Goal: Information Seeking & Learning: Get advice/opinions

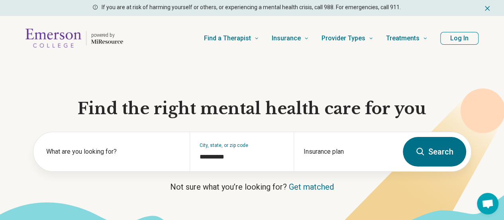
click at [453, 40] on button "Log In" at bounding box center [459, 38] width 38 height 13
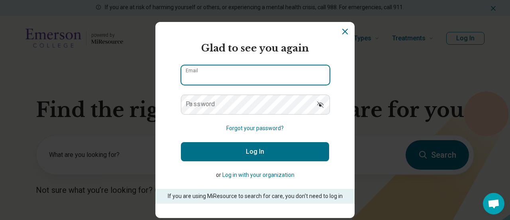
click at [293, 72] on input "Email" at bounding box center [255, 74] width 148 height 19
type input "**********"
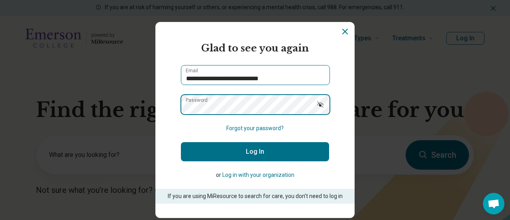
click at [181, 142] on button "Log In" at bounding box center [255, 151] width 148 height 19
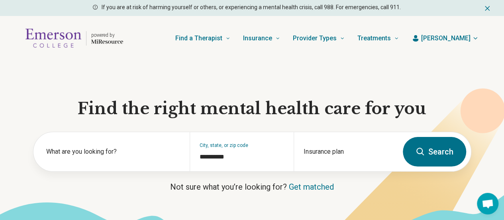
click at [464, 37] on span "[PERSON_NAME]" at bounding box center [445, 38] width 49 height 10
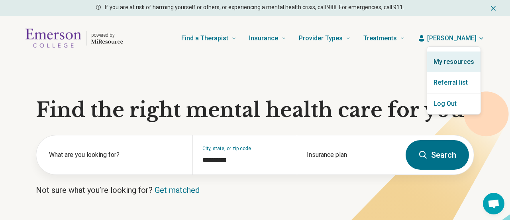
click at [448, 62] on link "My resources" at bounding box center [453, 61] width 53 height 21
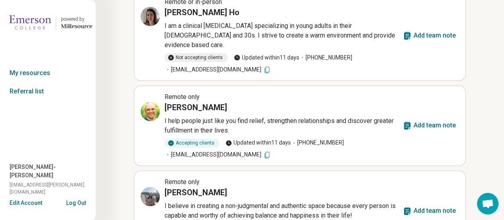
scroll to position [531, 0]
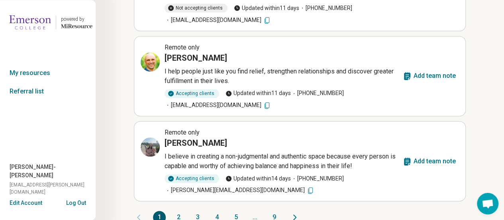
click at [178, 210] on button "2" at bounding box center [178, 216] width 13 height 13
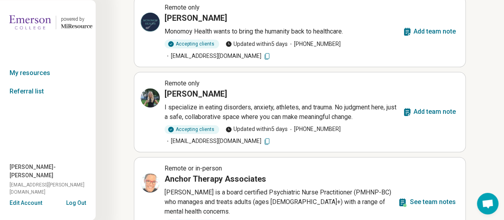
scroll to position [527, 0]
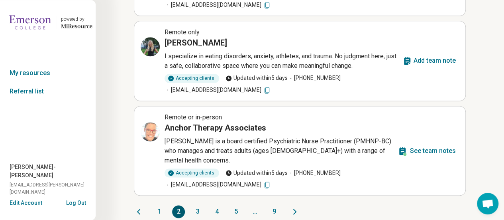
click at [200, 205] on button "3" at bounding box center [197, 211] width 13 height 13
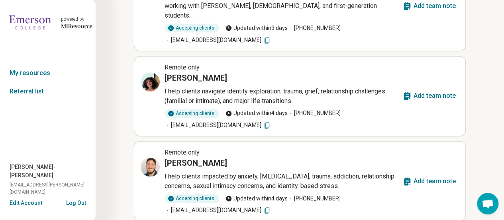
scroll to position [546, 0]
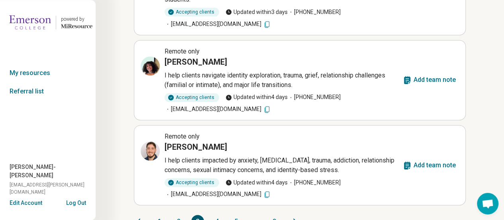
click at [217, 214] on button "4" at bounding box center [216, 220] width 13 height 13
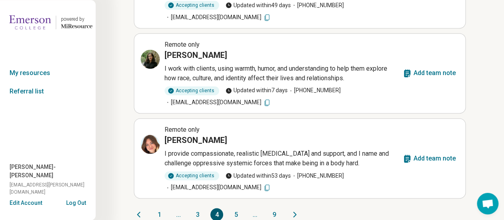
scroll to position [556, 0]
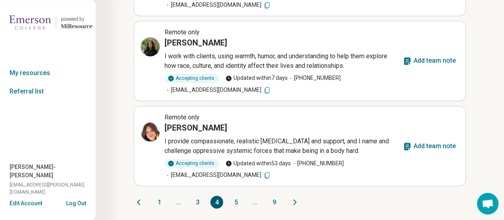
click at [235, 199] on button "5" at bounding box center [235, 201] width 13 height 13
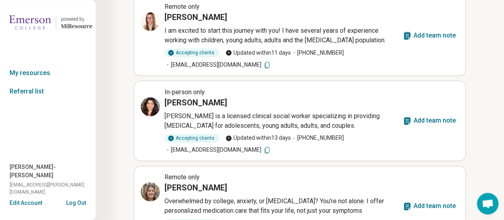
scroll to position [525, 0]
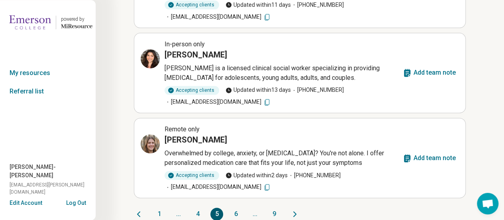
click at [237, 207] on button "6" at bounding box center [235, 213] width 13 height 13
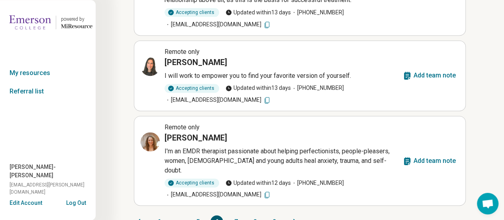
scroll to position [546, 0]
click at [235, 214] on button "7" at bounding box center [235, 220] width 13 height 13
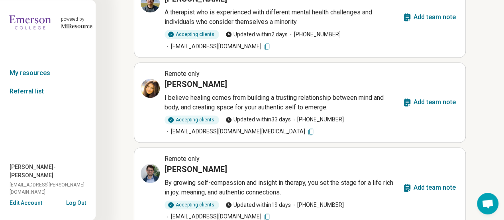
scroll to position [544, 0]
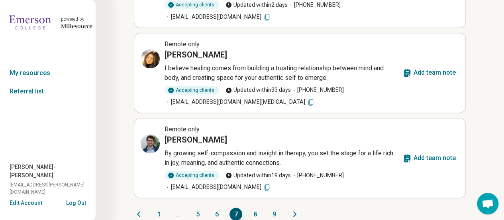
click at [258, 207] on button "8" at bounding box center [255, 213] width 13 height 13
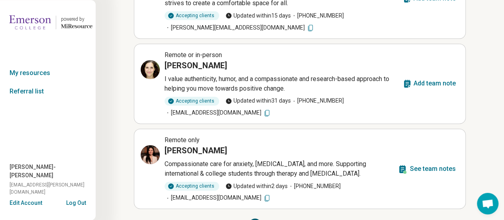
scroll to position [546, 0]
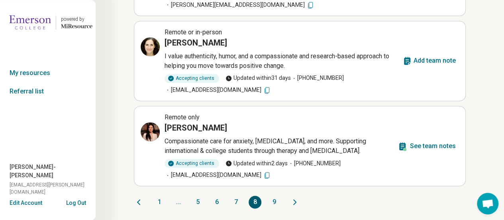
click at [274, 201] on button "9" at bounding box center [274, 201] width 13 height 13
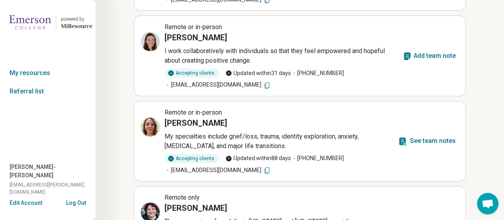
scroll to position [137, 0]
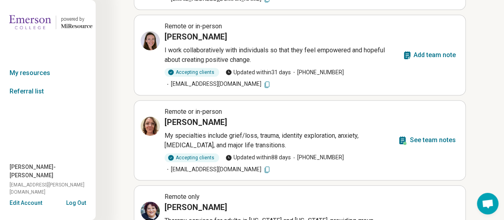
click at [208, 112] on span "Remote or in-person" at bounding box center [193, 112] width 57 height 8
click at [209, 124] on h3 "Channing Davisson" at bounding box center [196, 121] width 63 height 11
click at [221, 139] on p "My specialties include grief/loss, trauma, identity exploration, anxiety, depre…" at bounding box center [280, 140] width 230 height 19
click at [437, 145] on button "See team notes" at bounding box center [426, 139] width 65 height 19
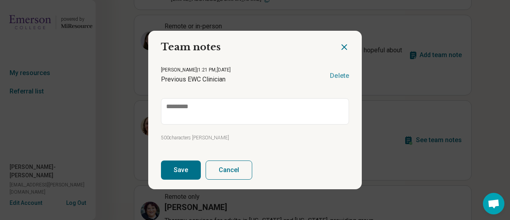
click at [346, 45] on icon "Close dialog" at bounding box center [344, 47] width 10 height 10
type textarea "*"
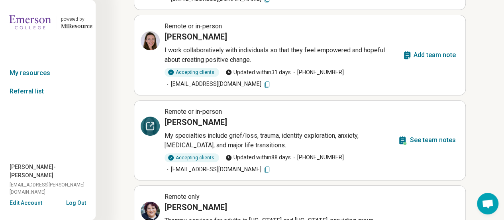
click at [152, 122] on icon at bounding box center [152, 123] width 2 height 2
click at [37, 92] on link "Referral list" at bounding box center [48, 91] width 96 height 18
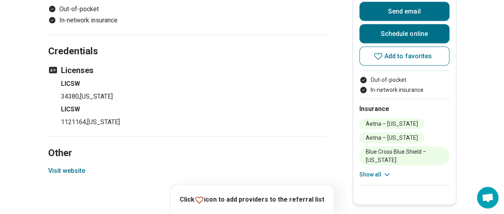
scroll to position [760, 0]
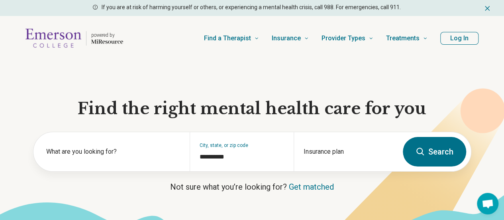
click at [455, 36] on button "Log In" at bounding box center [459, 38] width 38 height 13
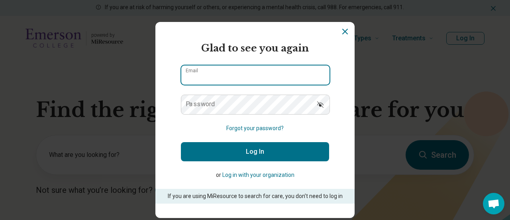
click at [234, 72] on input "Email" at bounding box center [255, 74] width 148 height 19
type input "**********"
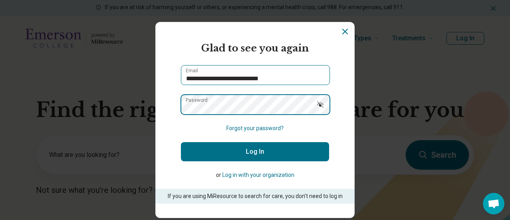
click at [181, 142] on button "Log In" at bounding box center [255, 151] width 148 height 19
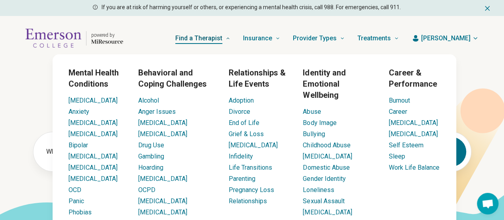
click at [222, 37] on span "Find a Therapist" at bounding box center [198, 38] width 47 height 11
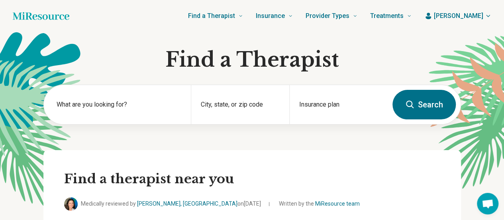
click at [467, 18] on span "[PERSON_NAME]" at bounding box center [458, 16] width 49 height 10
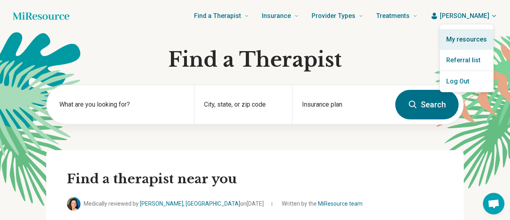
click at [467, 32] on link "My resources" at bounding box center [466, 39] width 53 height 21
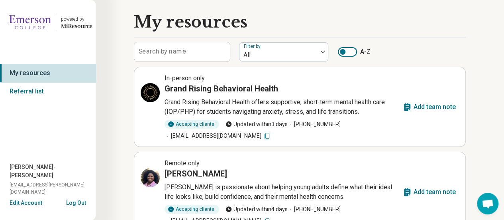
click at [352, 51] on div at bounding box center [347, 52] width 19 height 10
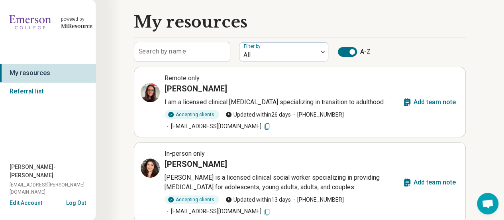
click at [352, 51] on div at bounding box center [352, 52] width 6 height 6
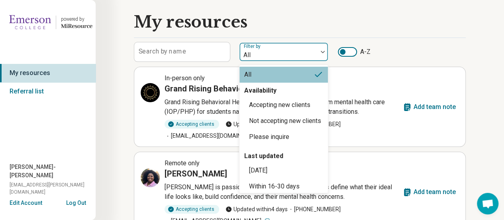
click at [302, 49] on div at bounding box center [279, 54] width 72 height 11
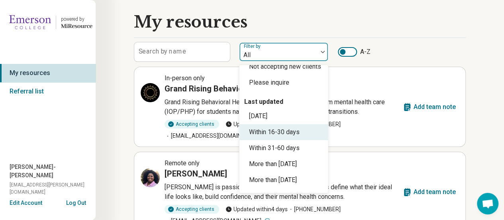
scroll to position [0, 0]
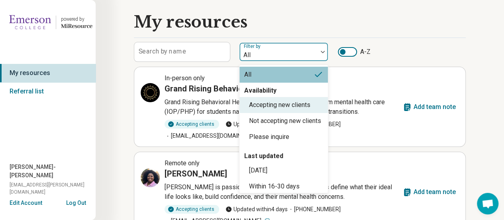
click at [298, 105] on div "Accepting new clients" at bounding box center [279, 105] width 61 height 10
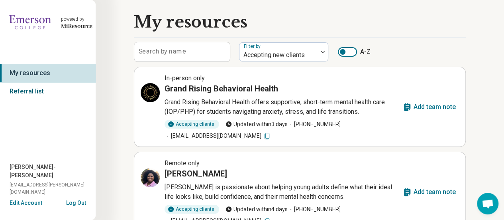
click at [33, 90] on link "Referral list" at bounding box center [48, 91] width 96 height 18
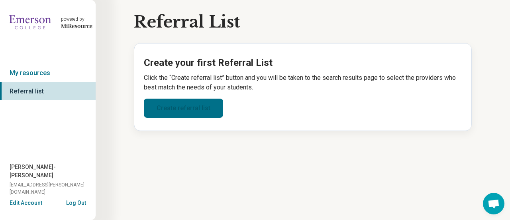
click at [171, 110] on link "Create referral list" at bounding box center [183, 107] width 79 height 19
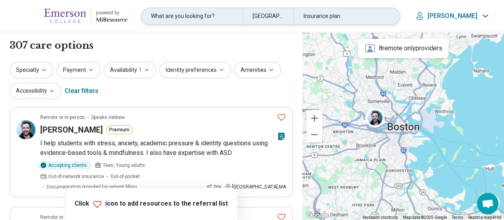
click at [270, 17] on div "[GEOGRAPHIC_DATA], [GEOGRAPHIC_DATA]" at bounding box center [268, 16] width 51 height 16
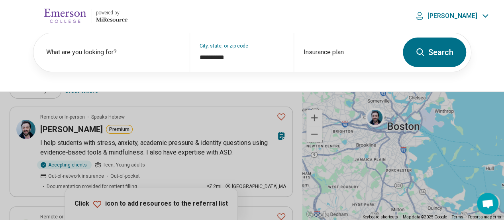
click at [232, 100] on button at bounding box center [252, 110] width 504 height 220
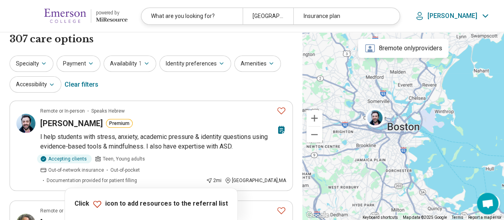
scroll to position [7, 0]
click at [78, 83] on div "Clear filters" at bounding box center [82, 84] width 34 height 19
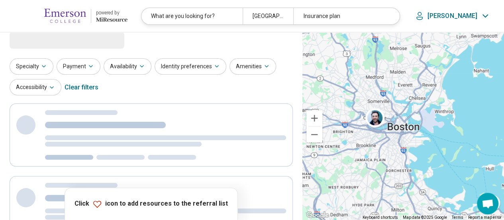
scroll to position [0, 0]
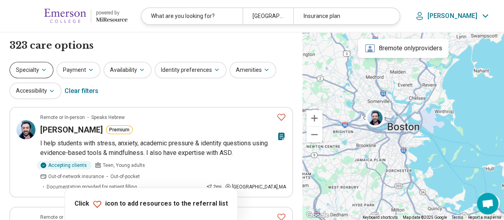
click at [29, 64] on button "Specialty" at bounding box center [32, 70] width 44 height 16
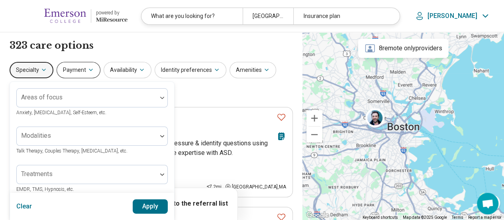
click at [72, 64] on button "Payment" at bounding box center [79, 70] width 44 height 16
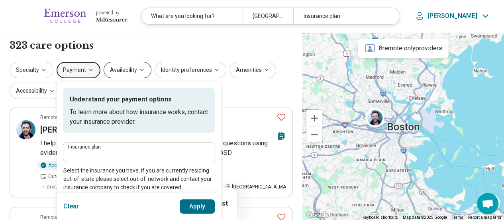
click at [134, 71] on button "Availability" at bounding box center [128, 70] width 48 height 16
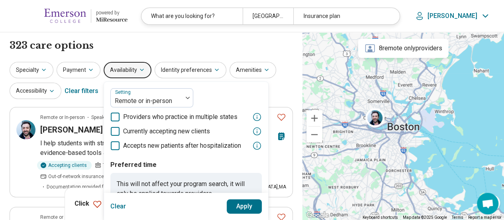
click at [174, 48] on div "323 care options 323 care option s" at bounding box center [151, 46] width 283 height 14
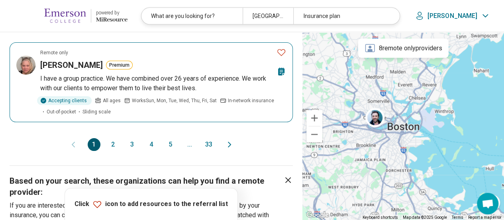
scroll to position [934, 0]
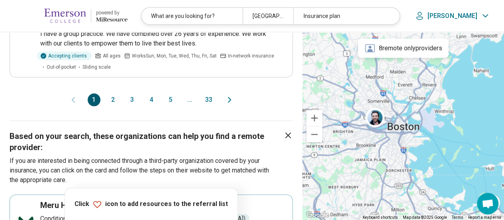
click at [210, 93] on button "33" at bounding box center [208, 99] width 13 height 13
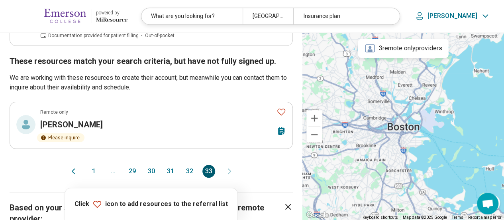
scroll to position [233, 0]
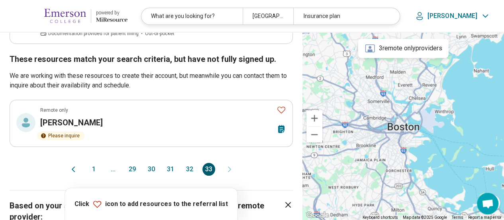
click at [129, 165] on button "29" at bounding box center [132, 169] width 13 height 13
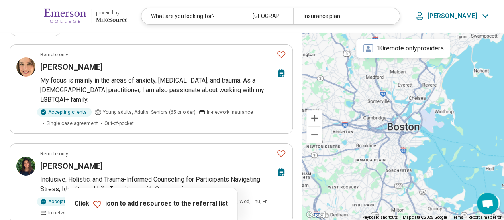
scroll to position [0, 0]
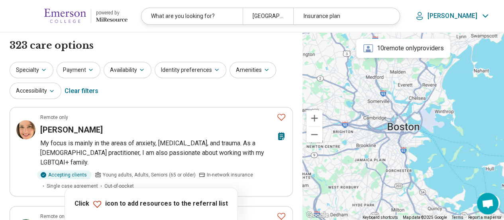
click at [475, 19] on p "[PERSON_NAME]" at bounding box center [453, 16] width 50 height 8
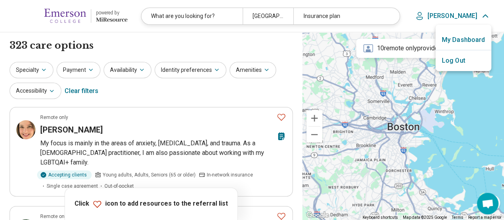
click at [465, 42] on link "My Dashboard" at bounding box center [463, 39] width 56 height 21
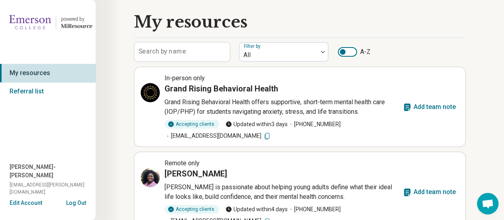
click at [75, 21] on div "powered by" at bounding box center [76, 19] width 31 height 7
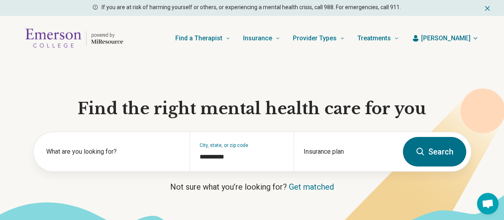
click at [459, 41] on span "[PERSON_NAME]" at bounding box center [445, 38] width 49 height 10
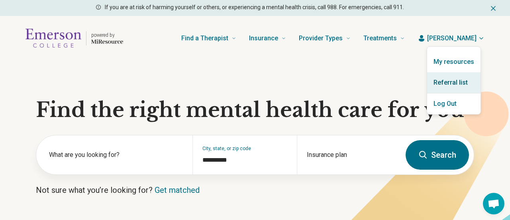
click at [450, 78] on link "Referral list" at bounding box center [453, 82] width 53 height 21
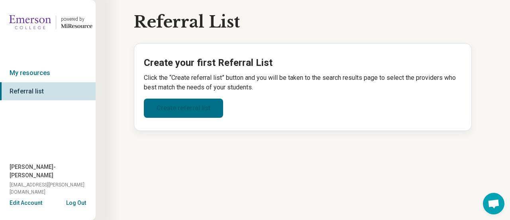
click at [180, 117] on link "Create referral list" at bounding box center [183, 107] width 79 height 19
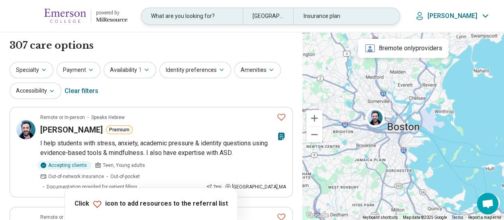
click at [249, 13] on div "[GEOGRAPHIC_DATA], [GEOGRAPHIC_DATA]" at bounding box center [268, 16] width 51 height 16
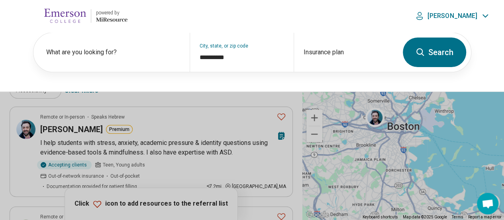
click at [249, 13] on header "powered by Miresource logo What are you looking for? Boston, MA Insurance plan …" at bounding box center [252, 16] width 504 height 32
click at [217, 100] on button at bounding box center [252, 110] width 504 height 220
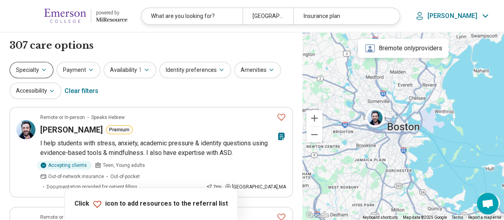
click at [45, 74] on button "Specialty" at bounding box center [32, 70] width 44 height 16
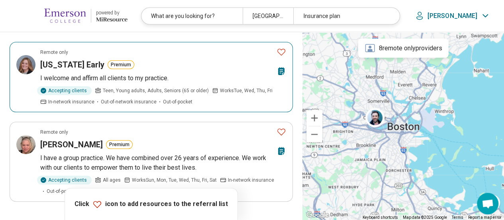
scroll to position [817, 0]
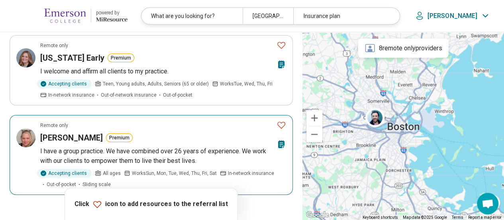
click at [206, 123] on article "Remote only Heather Whitney Premium I have a group practice. We have combined o…" at bounding box center [151, 155] width 283 height 80
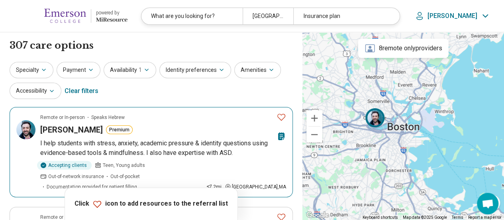
scroll to position [2, 0]
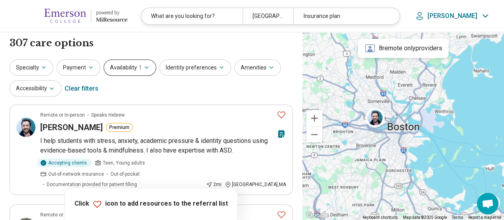
click at [132, 71] on button "Availability 1" at bounding box center [130, 67] width 53 height 16
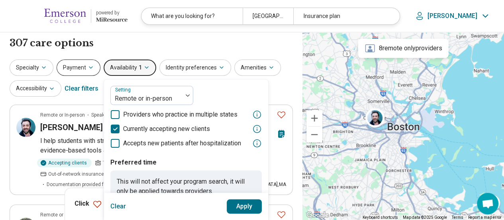
click at [92, 61] on button "Payment" at bounding box center [79, 67] width 44 height 16
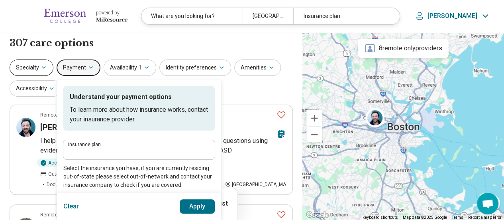
click at [37, 66] on button "Specialty" at bounding box center [32, 67] width 44 height 16
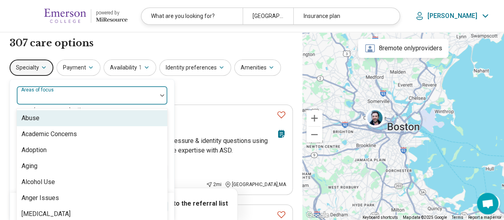
click at [69, 92] on div at bounding box center [87, 95] width 140 height 18
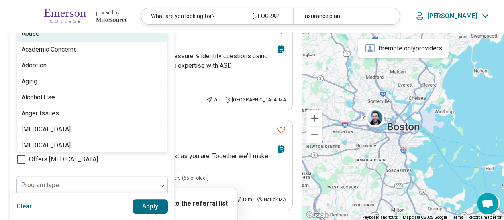
scroll to position [107, 0]
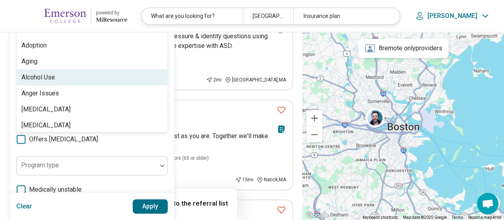
click at [84, 69] on div "Alcohol Use" at bounding box center [92, 77] width 151 height 16
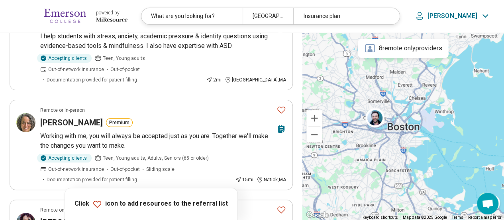
scroll to position [0, 0]
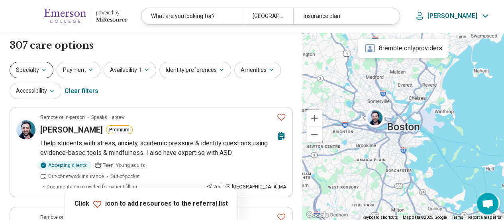
click at [42, 74] on button "Specialty" at bounding box center [32, 70] width 44 height 16
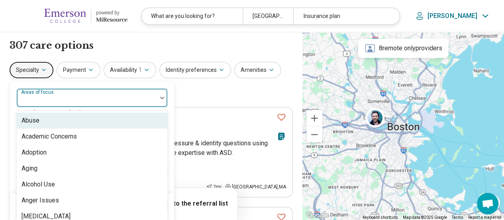
click at [59, 94] on div "Areas of focus" at bounding box center [91, 97] width 151 height 19
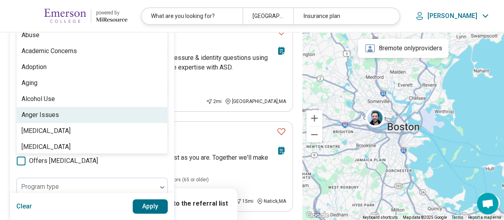
scroll to position [107, 0]
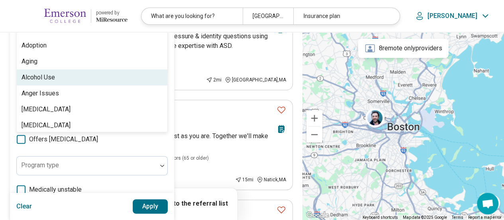
click at [71, 77] on div "Alcohol Use" at bounding box center [92, 77] width 151 height 16
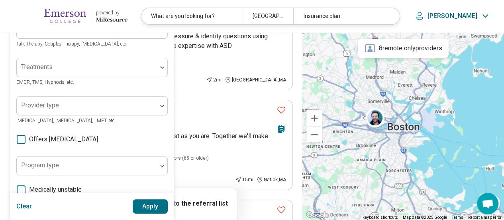
click at [145, 204] on button "Apply" at bounding box center [150, 206] width 35 height 14
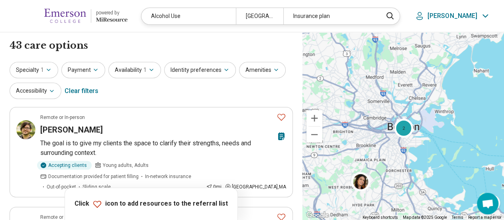
click at [65, 46] on h1 "43 care options" at bounding box center [49, 46] width 78 height 14
click at [78, 90] on div "Clear filters" at bounding box center [82, 90] width 34 height 19
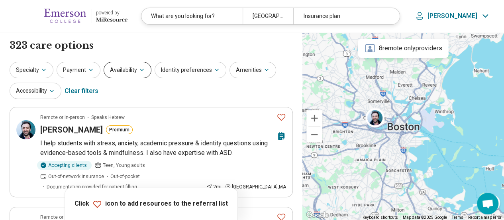
click at [136, 63] on button "Availability" at bounding box center [128, 70] width 48 height 16
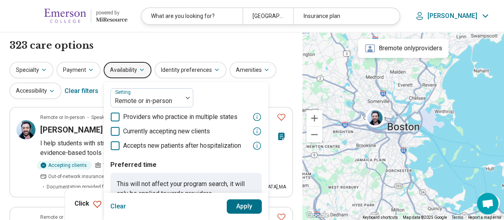
click at [137, 127] on span "Currently accepting new clients" at bounding box center [166, 131] width 87 height 10
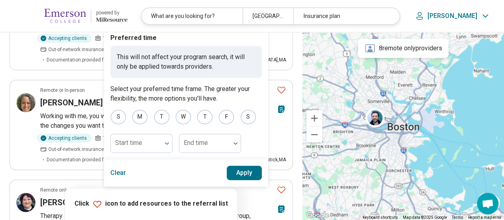
scroll to position [127, 0]
click at [237, 173] on button "Apply" at bounding box center [244, 172] width 35 height 14
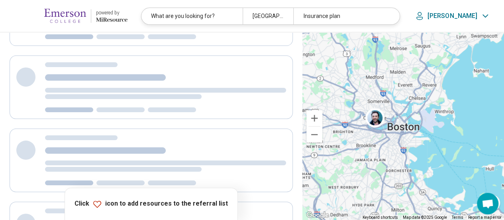
scroll to position [0, 0]
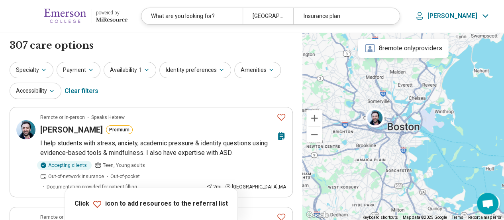
click at [263, 91] on div "Specialty Payment Availability 1 Identity preferences Amenities Accessibility C…" at bounding box center [151, 81] width 283 height 39
click at [312, 122] on button "Zoom in" at bounding box center [314, 118] width 16 height 16
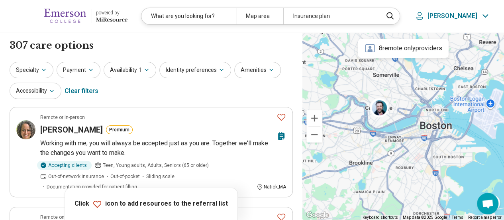
drag, startPoint x: 344, startPoint y: 129, endPoint x: 385, endPoint y: 126, distance: 41.2
click at [385, 126] on div at bounding box center [403, 126] width 202 height 188
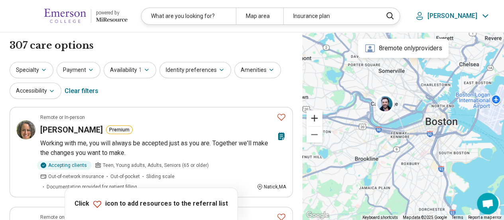
click at [316, 123] on button "Zoom in" at bounding box center [314, 118] width 16 height 16
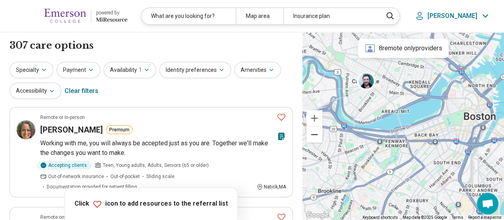
click at [313, 140] on button "Zoom out" at bounding box center [314, 134] width 16 height 16
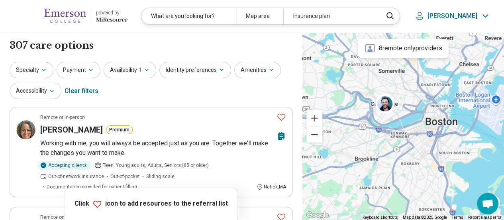
click at [313, 140] on button "Zoom out" at bounding box center [314, 134] width 16 height 16
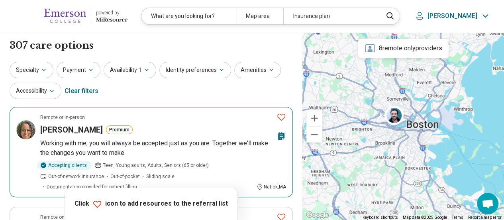
click at [281, 133] on icon at bounding box center [281, 136] width 6 height 8
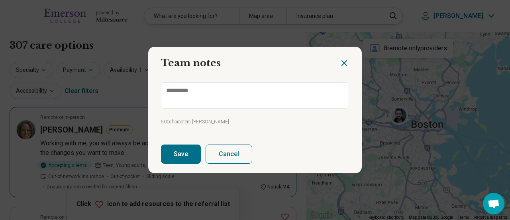
click at [344, 62] on icon "Close dialog" at bounding box center [344, 63] width 10 height 10
type textarea "*"
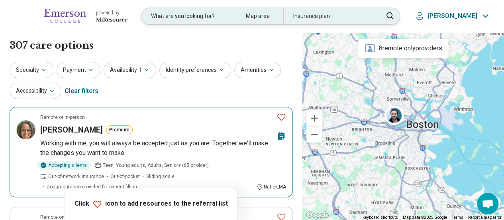
click at [279, 15] on div "Map area" at bounding box center [259, 16] width 47 height 16
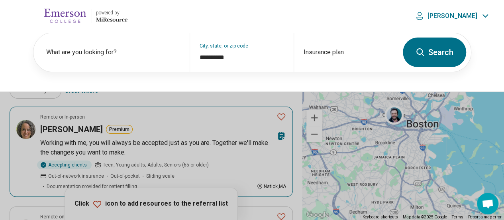
click at [241, 96] on button at bounding box center [252, 110] width 504 height 220
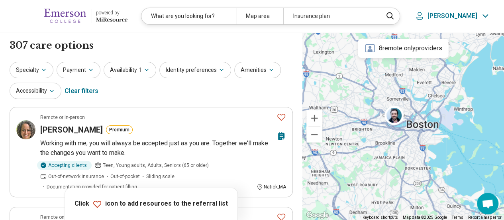
click at [60, 48] on h1 "307 care options" at bounding box center [52, 46] width 84 height 14
click at [24, 50] on h1 "307 care options" at bounding box center [52, 46] width 84 height 14
click at [485, 204] on span "Open chat" at bounding box center [487, 204] width 13 height 10
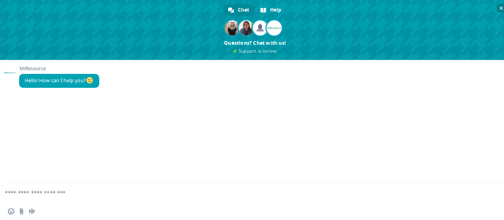
click at [500, 10] on span "Close chat" at bounding box center [501, 8] width 4 height 5
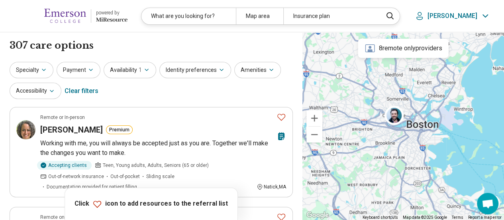
click at [287, 86] on div "Specialty Payment Availability 1 Identity preferences Amenities Accessibility C…" at bounding box center [151, 81] width 283 height 39
click at [110, 24] on link "powered by Miresource logo" at bounding box center [70, 15] width 115 height 19
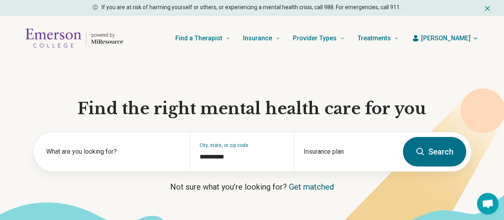
click at [289, 191] on link "Get matched" at bounding box center [311, 187] width 45 height 10
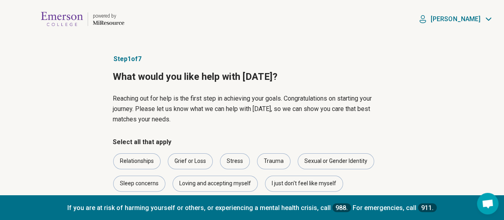
scroll to position [69, 0]
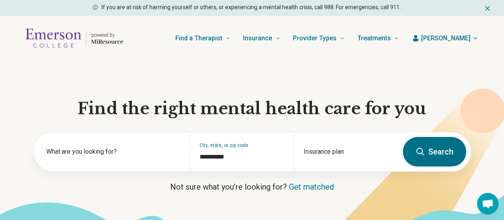
click at [462, 39] on span "[PERSON_NAME]" at bounding box center [445, 38] width 49 height 10
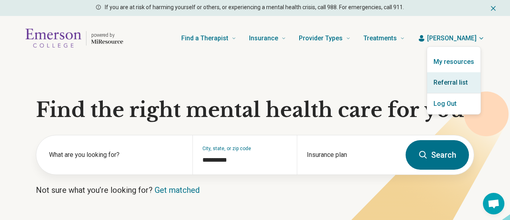
click at [453, 86] on link "Referral list" at bounding box center [453, 82] width 53 height 21
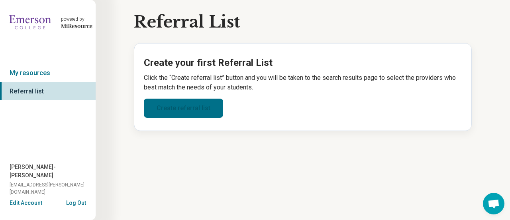
click at [189, 111] on link "Create referral list" at bounding box center [183, 107] width 79 height 19
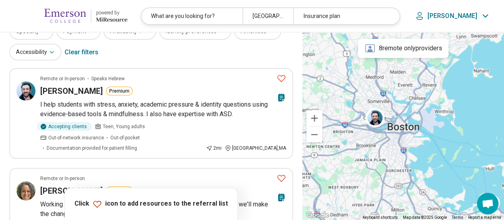
scroll to position [39, 0]
click at [75, 47] on div "Clear filters" at bounding box center [82, 51] width 34 height 19
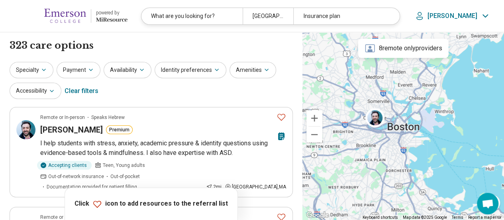
click at [75, 96] on div "Clear filters" at bounding box center [82, 90] width 34 height 19
click at [81, 88] on div "Clear filters" at bounding box center [82, 90] width 34 height 19
drag, startPoint x: 82, startPoint y: 88, endPoint x: 86, endPoint y: 85, distance: 4.9
click at [86, 85] on div "Clear filters" at bounding box center [82, 90] width 34 height 19
click at [57, 10] on img at bounding box center [65, 15] width 42 height 19
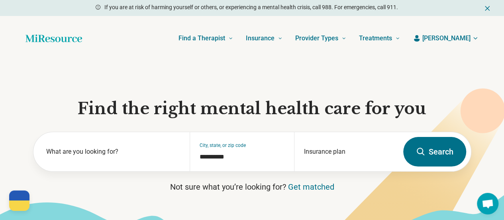
click at [57, 10] on div "If you are at risk of harming yourself or others, or experiencing a mental heal…" at bounding box center [252, 8] width 504 height 16
click at [417, 153] on icon at bounding box center [421, 151] width 8 height 8
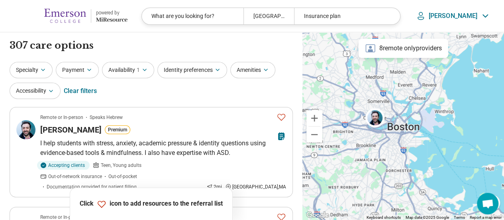
click at [73, 23] on img at bounding box center [65, 15] width 42 height 19
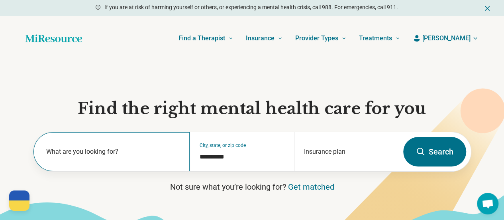
click at [81, 154] on label "What are you looking for?" at bounding box center [113, 152] width 134 height 10
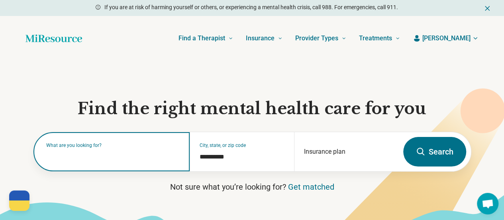
type input "*"
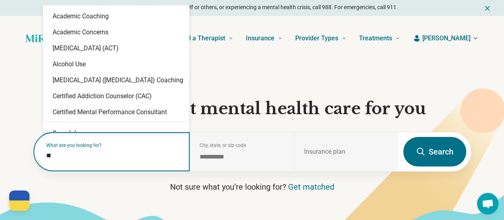
type input "***"
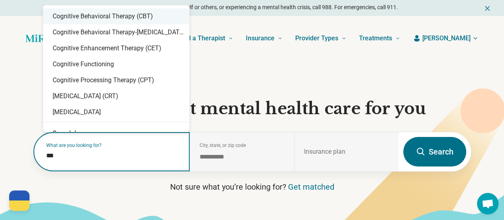
click at [106, 14] on div "Cognitive Behavioral Therapy (CBT)" at bounding box center [116, 16] width 146 height 16
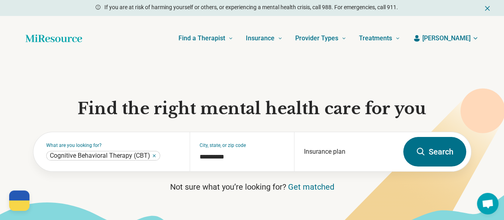
click at [441, 148] on button "Search" at bounding box center [434, 151] width 63 height 29
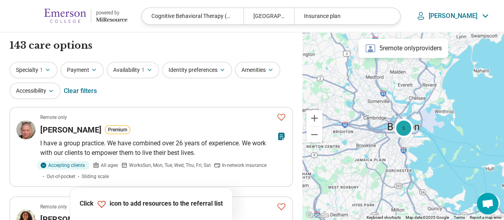
click at [287, 46] on div "143 care options 143 care option s" at bounding box center [151, 46] width 283 height 14
click at [88, 86] on div "Clear filters" at bounding box center [80, 90] width 33 height 19
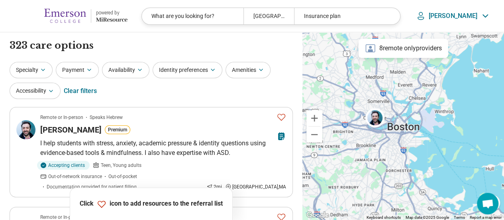
click at [465, 16] on p "[PERSON_NAME]" at bounding box center [453, 16] width 49 height 8
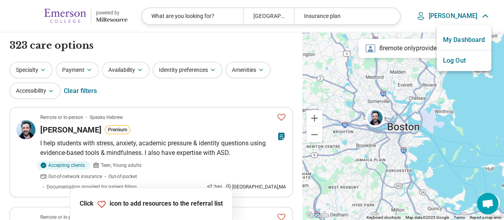
click at [464, 43] on link "My Dashboard" at bounding box center [464, 39] width 55 height 21
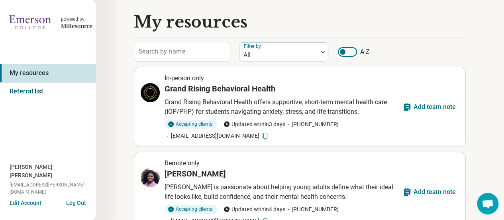
click at [70, 90] on link "Referral list" at bounding box center [48, 91] width 96 height 18
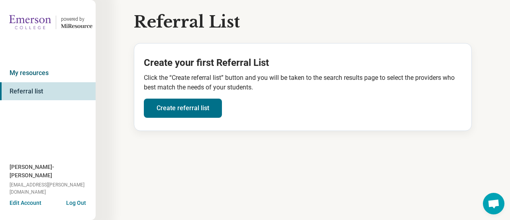
click at [73, 66] on link "My resources" at bounding box center [48, 73] width 96 height 18
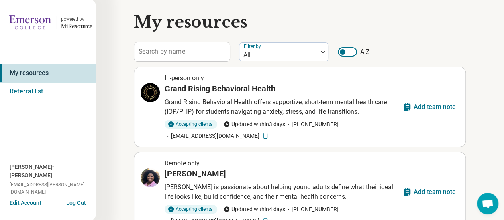
click at [43, 19] on img at bounding box center [30, 22] width 42 height 19
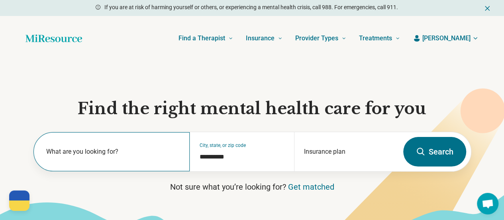
click at [139, 166] on div "What are you looking for?" at bounding box center [111, 151] width 157 height 39
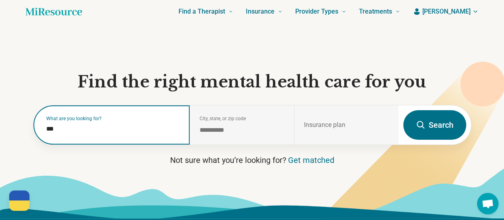
scroll to position [27, 0]
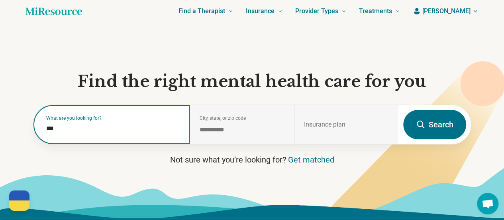
click at [130, 133] on input "***" at bounding box center [113, 129] width 134 height 10
type input "***"
click at [403, 110] on button "Search" at bounding box center [434, 124] width 63 height 29
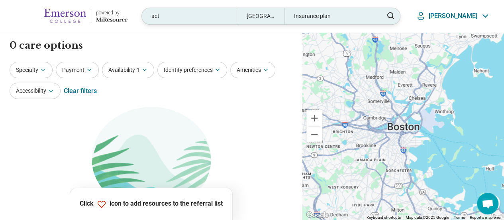
click at [174, 18] on div "act" at bounding box center [189, 16] width 94 height 16
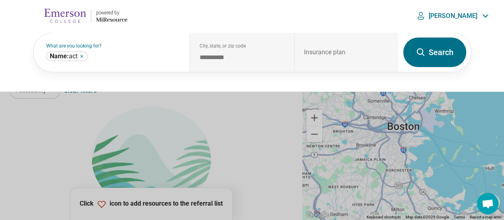
click at [174, 18] on header "powered by Miresource logo act Boston, MA Insurance plan Macrina" at bounding box center [252, 16] width 504 height 32
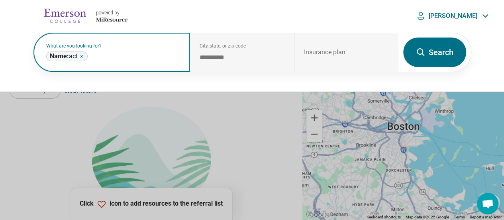
click at [81, 59] on div "Name: act ***" at bounding box center [66, 56] width 41 height 10
click at [83, 54] on icon "Remove" at bounding box center [81, 56] width 5 height 5
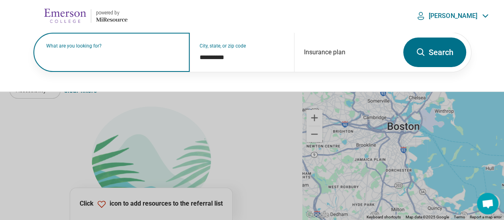
click at [87, 48] on label "What are you looking for?" at bounding box center [113, 45] width 134 height 5
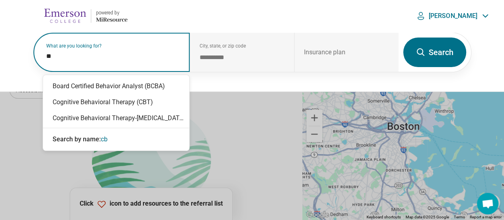
type input "***"
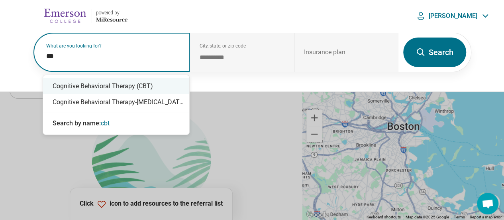
click at [88, 91] on div "Cognitive Behavioral Therapy (CBT)" at bounding box center [116, 86] width 146 height 16
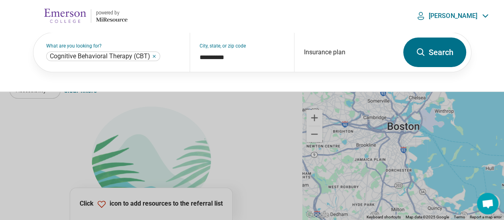
click at [421, 47] on icon at bounding box center [421, 52] width 10 height 10
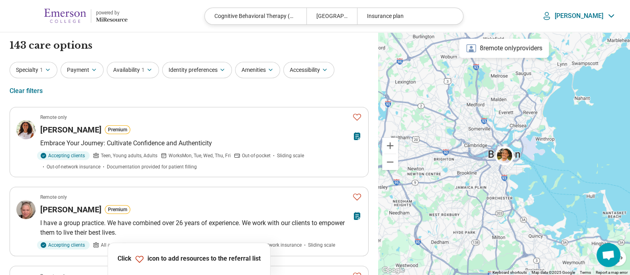
drag, startPoint x: 459, startPoint y: 3, endPoint x: 171, endPoint y: 42, distance: 290.7
click at [171, 42] on div "143 care options 143 care option s" at bounding box center [189, 46] width 359 height 14
drag, startPoint x: 183, startPoint y: 34, endPoint x: 188, endPoint y: 20, distance: 14.7
drag, startPoint x: 188, startPoint y: 20, endPoint x: 185, endPoint y: 15, distance: 5.7
click at [185, 15] on header "powered by Miresource logo Cognitive Behavioral Therapy (CBT) Boston, MA Insura…" at bounding box center [315, 16] width 630 height 32
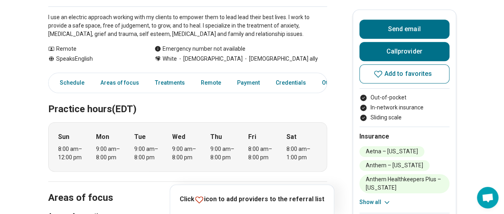
scroll to position [178, 0]
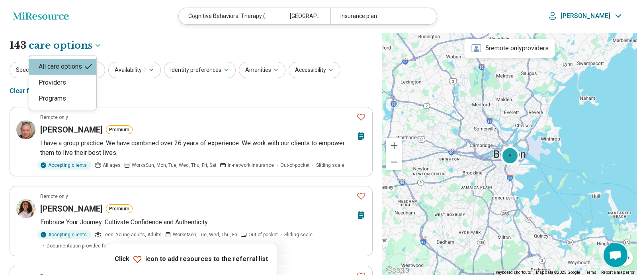
click at [81, 80] on div "Providers" at bounding box center [62, 83] width 67 height 16
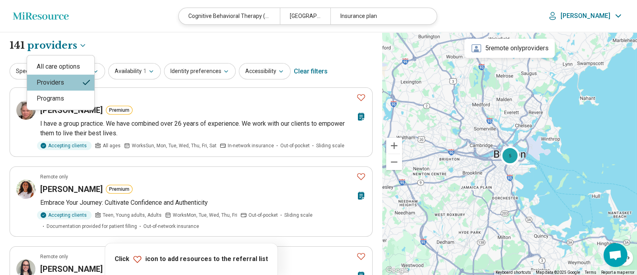
click at [76, 63] on div "All care options" at bounding box center [60, 67] width 67 height 16
select select "***"
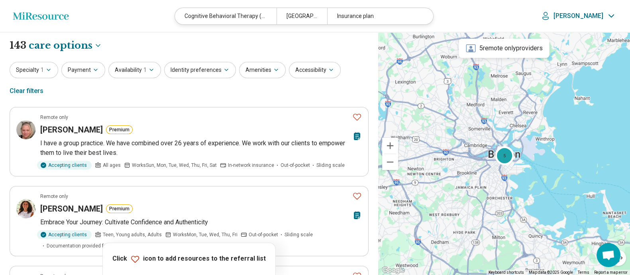
click at [365, 65] on div "Specialty 1 Payment Availability 1 Identity preferences Amenities Accessibility…" at bounding box center [189, 81] width 359 height 39
click at [64, 22] on header "Miresource logo Cognitive Behavioral Therapy (CBT) Boston, MA Insurance plan Ma…" at bounding box center [315, 16] width 630 height 32
click at [57, 19] on icon "Miresource logo" at bounding box center [41, 16] width 56 height 8
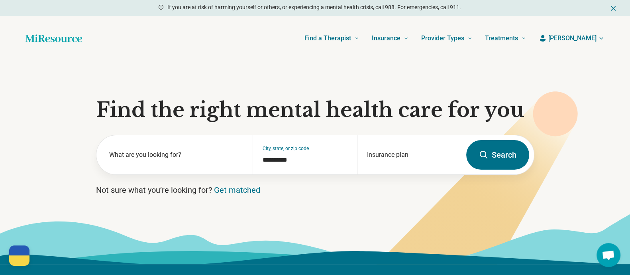
click at [585, 41] on span "[PERSON_NAME]" at bounding box center [572, 38] width 48 height 10
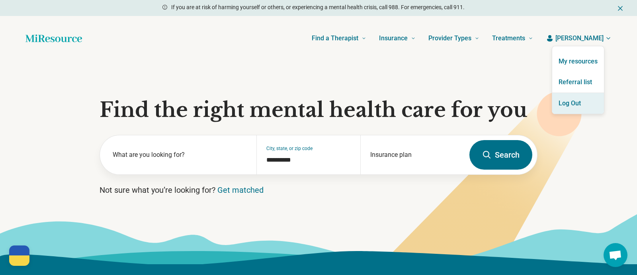
click at [568, 108] on button "Log Out" at bounding box center [579, 103] width 52 height 21
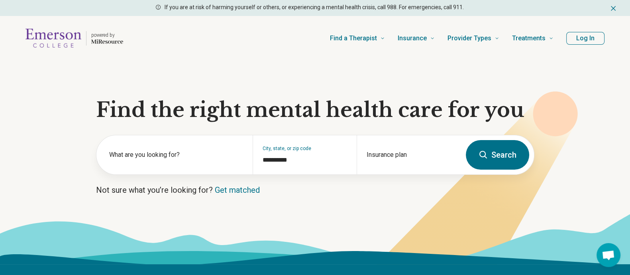
click at [580, 38] on button "Log In" at bounding box center [585, 38] width 38 height 13
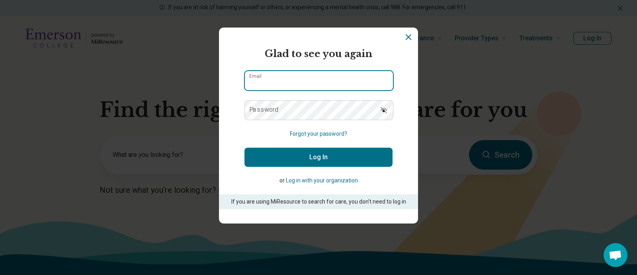
click at [332, 82] on input "Email" at bounding box center [319, 80] width 148 height 19
type input "**********"
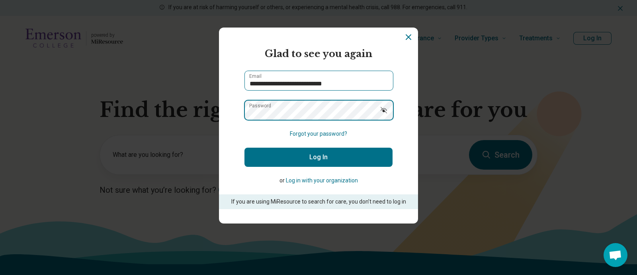
click at [245, 147] on button "Log In" at bounding box center [319, 156] width 148 height 19
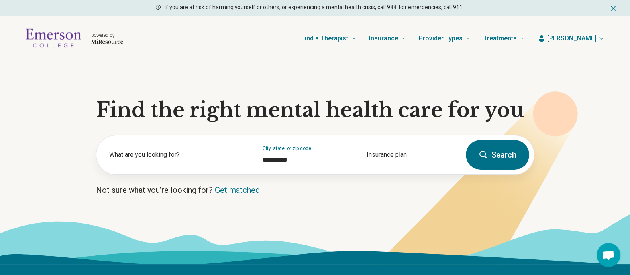
click at [578, 39] on span "[PERSON_NAME]" at bounding box center [571, 38] width 49 height 10
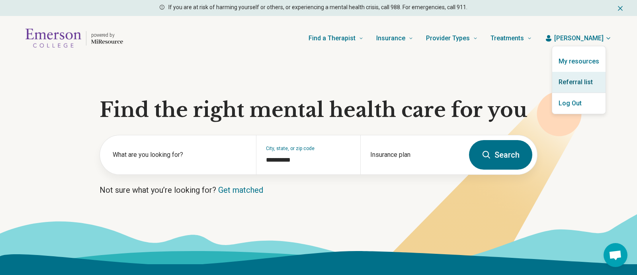
click at [572, 86] on link "Referral list" at bounding box center [579, 82] width 53 height 21
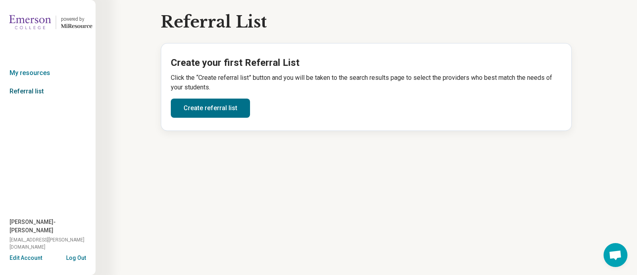
click at [42, 90] on link "Referral list" at bounding box center [48, 91] width 96 height 18
click at [218, 103] on link "Create referral list" at bounding box center [210, 107] width 79 height 19
